Goal: Navigation & Orientation: Go to known website

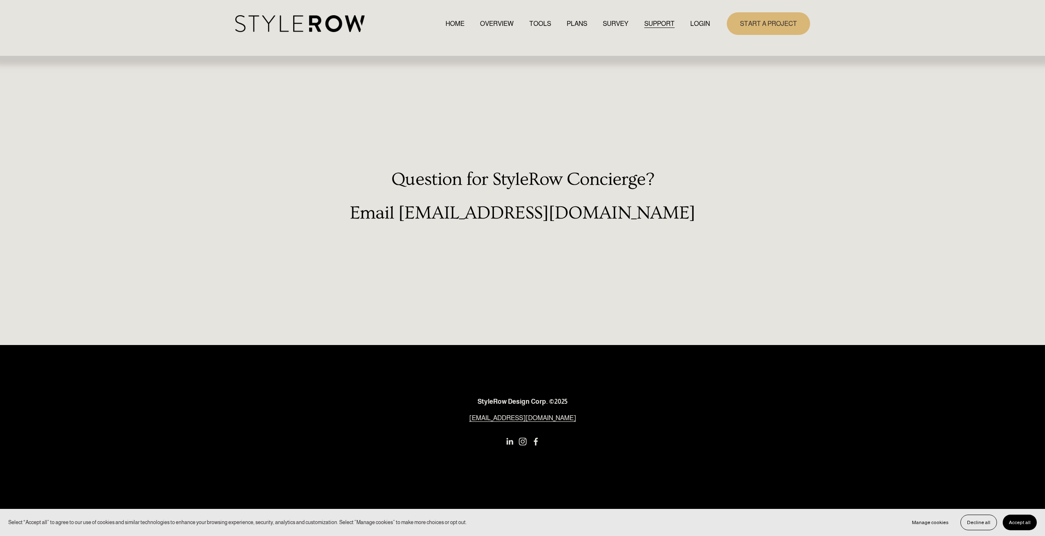
click at [695, 23] on link "LOGIN" at bounding box center [701, 23] width 20 height 11
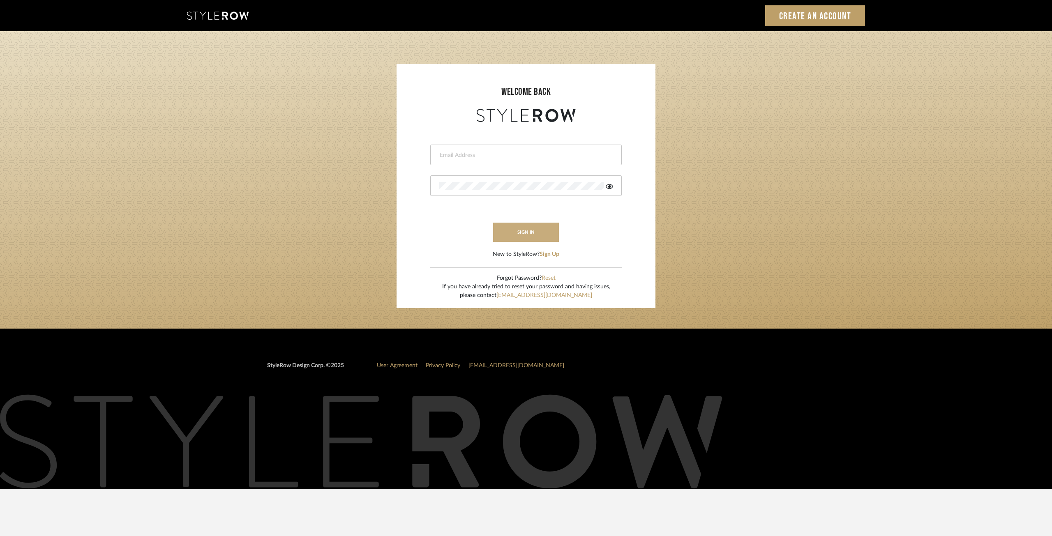
type input "[PERSON_NAME][EMAIL_ADDRESS][DOMAIN_NAME]"
click at [537, 235] on button "sign in" at bounding box center [526, 232] width 66 height 19
